Goal: Navigation & Orientation: Find specific page/section

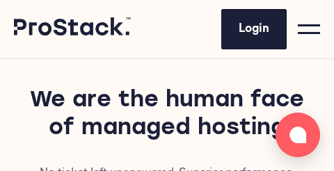
click at [306, 33] on span at bounding box center [308, 33] width 22 height 2
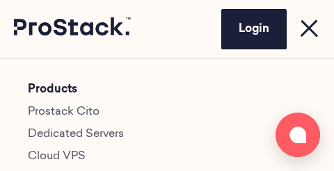
click at [89, 113] on link "Prostack Cito" at bounding box center [64, 111] width 72 height 11
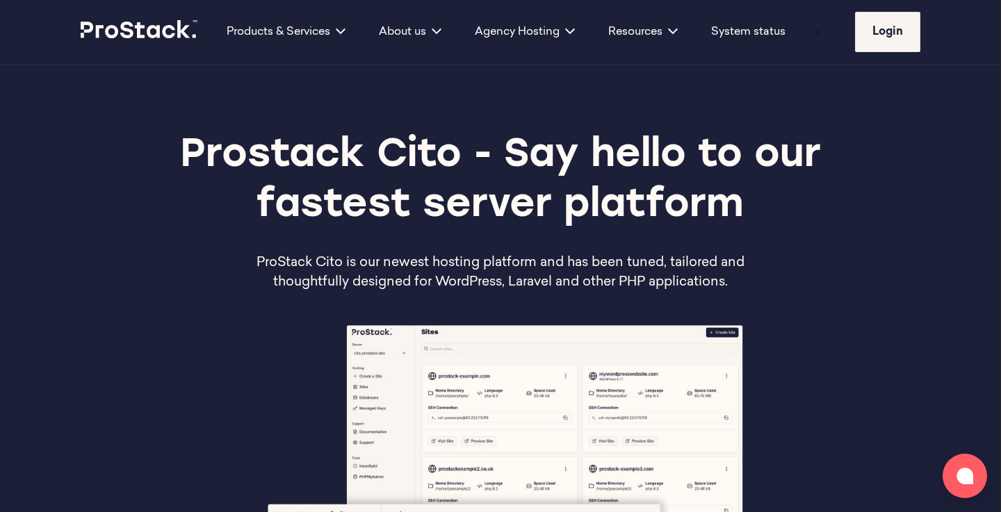
click at [105, 20] on icon at bounding box center [140, 29] width 118 height 18
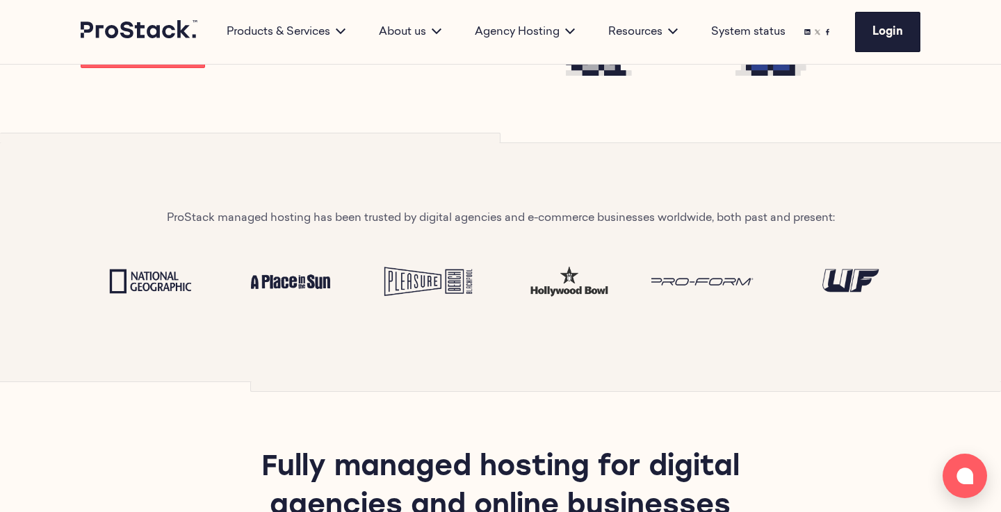
scroll to position [454, 0]
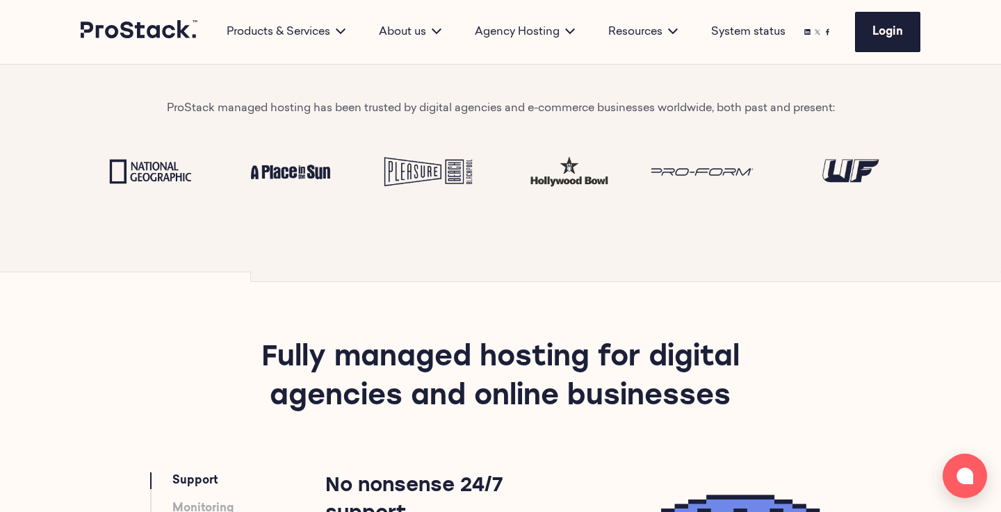
drag, startPoint x: 226, startPoint y: 224, endPoint x: 299, endPoint y: 161, distance: 96.1
click at [299, 160] on div "ProStack managed hosting has been trusted by digital agencies and e-commerce bu…" at bounding box center [500, 152] width 950 height 238
drag, startPoint x: 300, startPoint y: 226, endPoint x: 272, endPoint y: 153, distance: 78.3
click at [272, 153] on div "ProStack managed hosting has been trusted by digital agencies and e-commerce bu…" at bounding box center [500, 152] width 950 height 238
click at [270, 218] on div "ProStack managed hosting has been trusted by digital agencies and e-commerce bu…" at bounding box center [500, 152] width 950 height 238
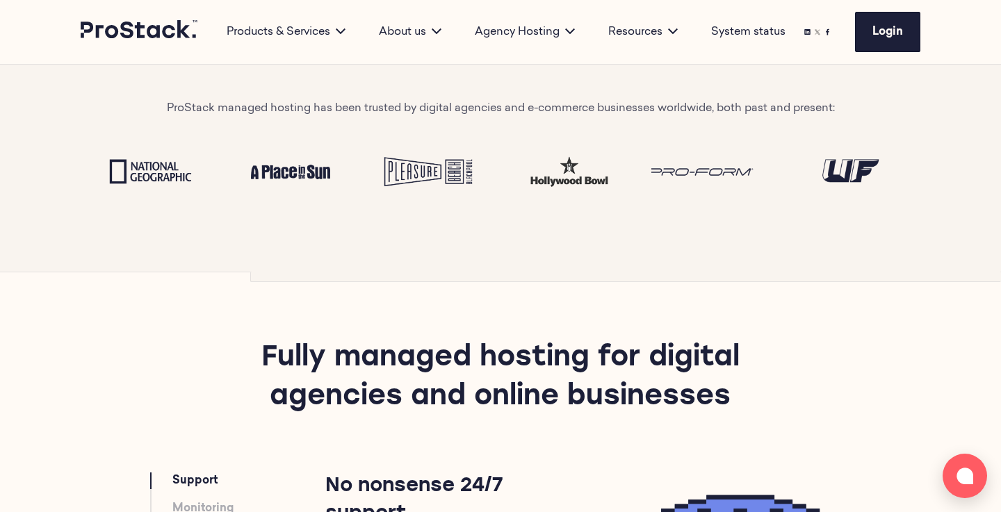
drag, startPoint x: 276, startPoint y: 188, endPoint x: 255, endPoint y: 193, distance: 21.6
click at [256, 188] on div "ProStack managed hosting has been trusted by digital agencies and e-commerce bu…" at bounding box center [500, 152] width 950 height 238
click at [249, 210] on div "ProStack managed hosting has been trusted by digital agencies and e-commerce bu…" at bounding box center [500, 152] width 950 height 238
click at [242, 217] on div "ProStack managed hosting has been trusted by digital agencies and e-commerce bu…" at bounding box center [500, 152] width 950 height 238
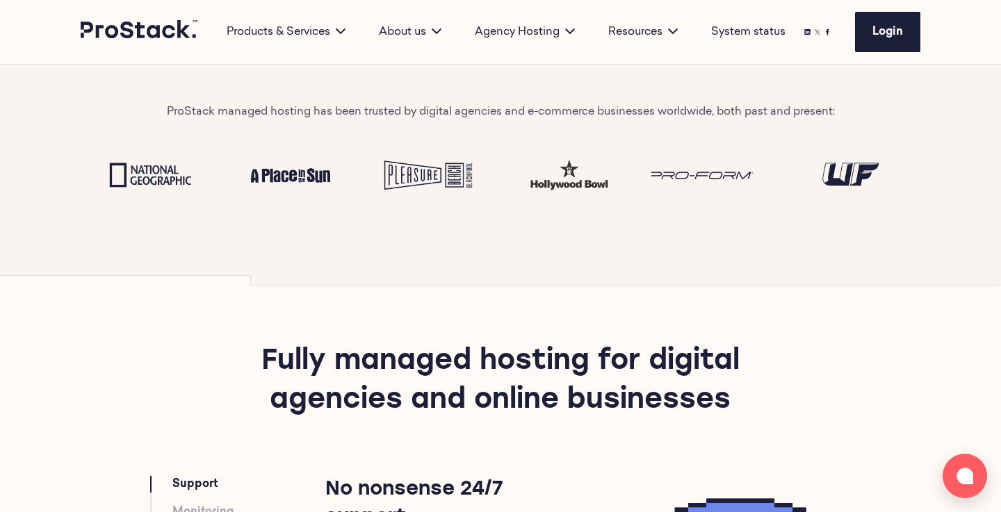
scroll to position [448, 0]
